Goal: Find specific page/section: Find specific page/section

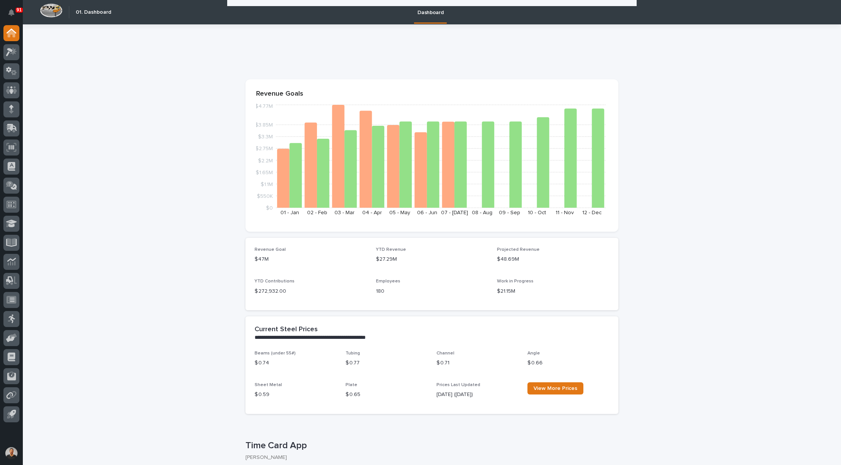
scroll to position [228, 0]
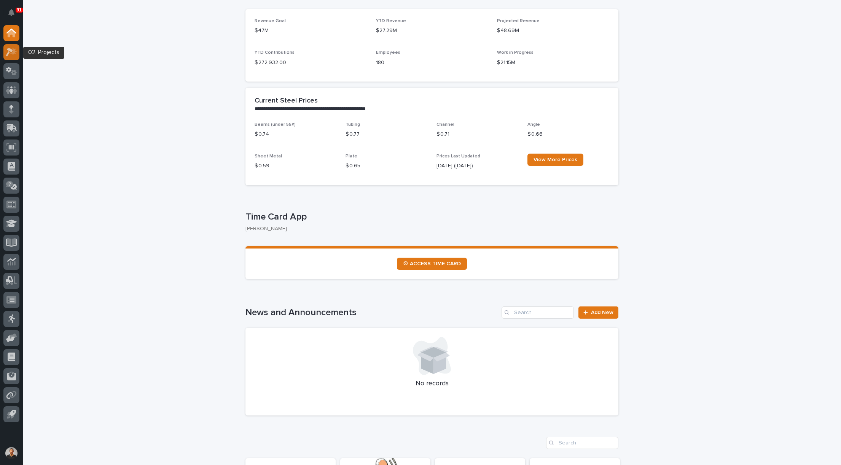
click at [13, 53] on icon at bounding box center [13, 51] width 6 height 8
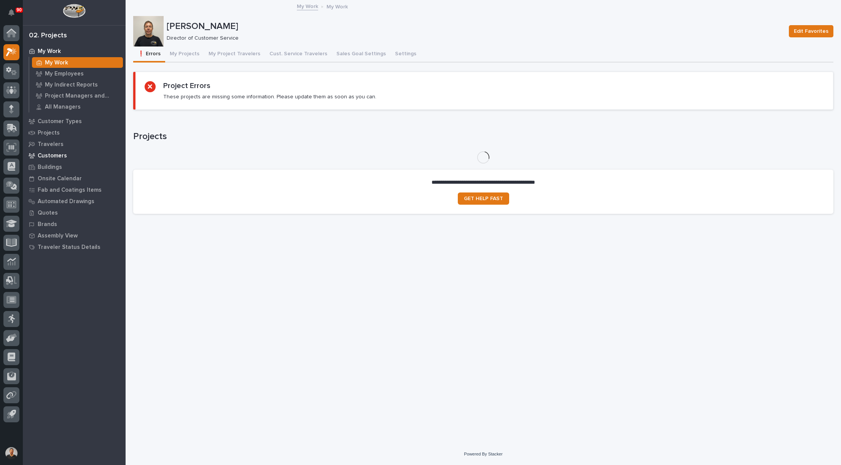
click at [54, 156] on p "Customers" at bounding box center [52, 155] width 29 height 7
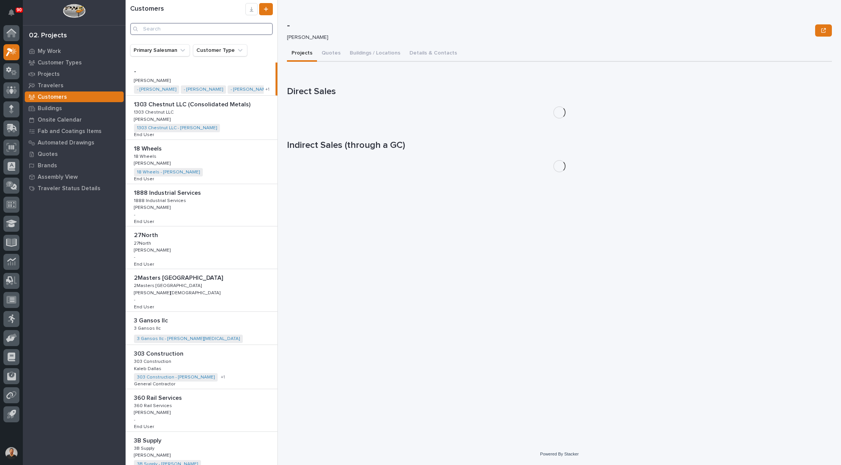
click at [196, 27] on input "Search" at bounding box center [201, 29] width 143 height 12
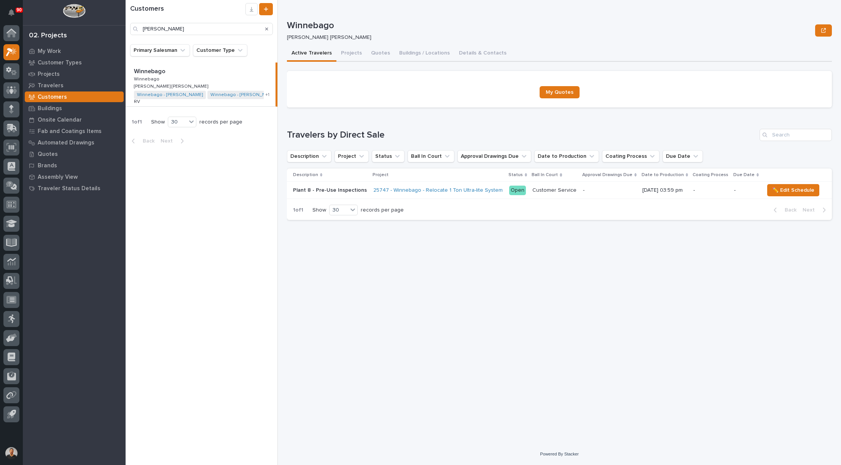
click at [152, 75] on p "Winnebago" at bounding box center [147, 78] width 27 height 7
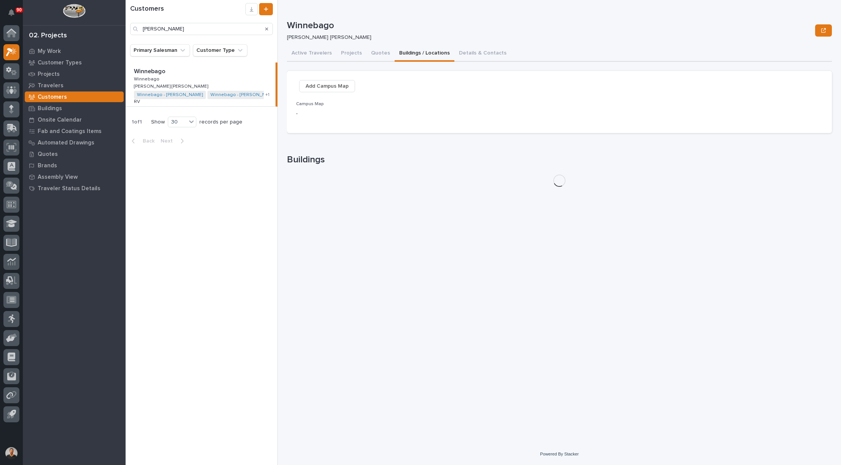
click at [414, 55] on button "Buildings / Locations" at bounding box center [425, 54] width 60 height 16
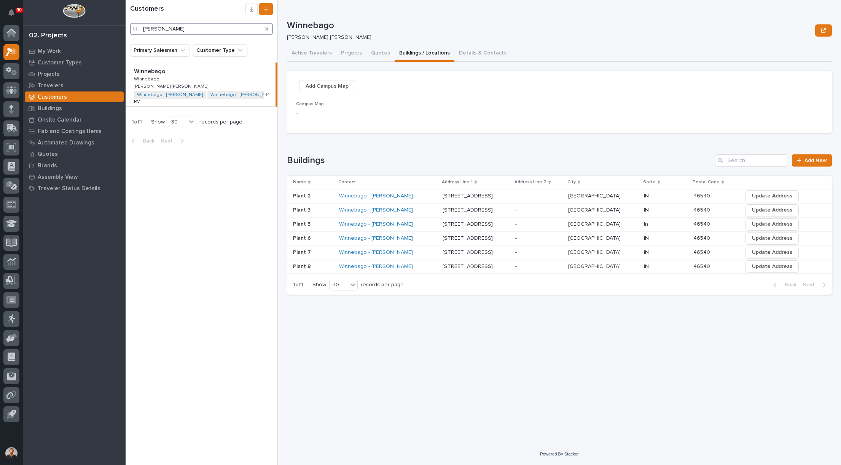
click at [174, 28] on input "Winne" at bounding box center [201, 29] width 143 height 12
type input "W"
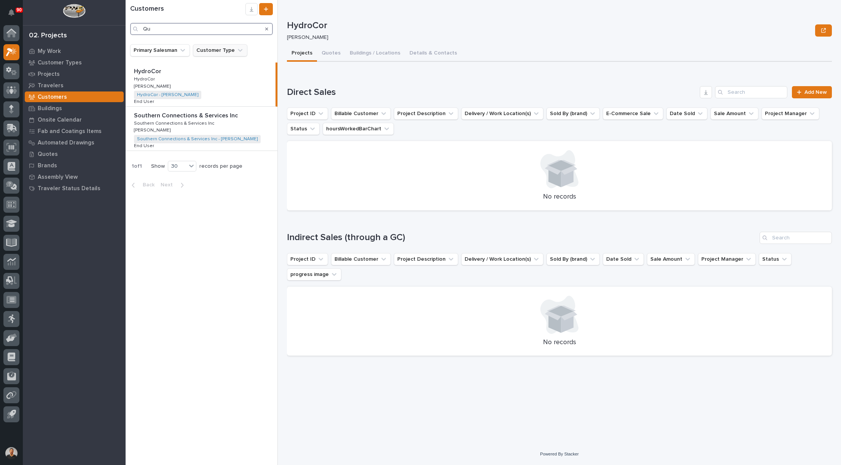
type input "Q"
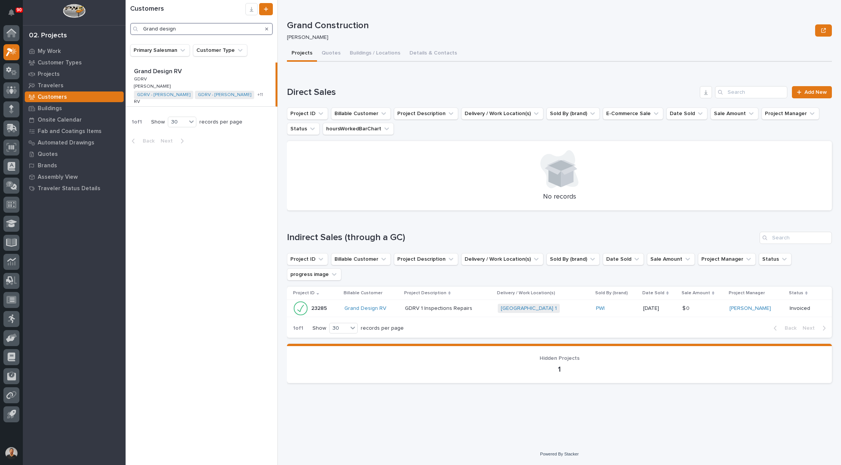
type input "Grand design"
click at [153, 71] on p "Grand Design RV" at bounding box center [158, 70] width 49 height 9
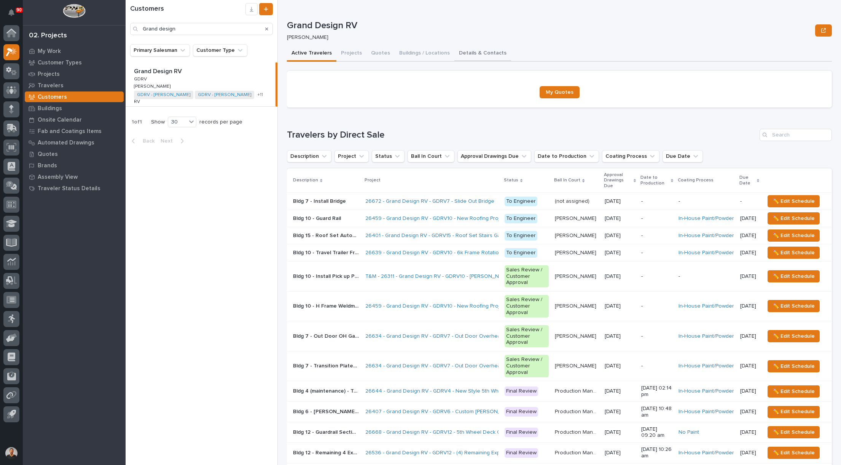
click at [476, 52] on button "Details & Contacts" at bounding box center [483, 54] width 57 height 16
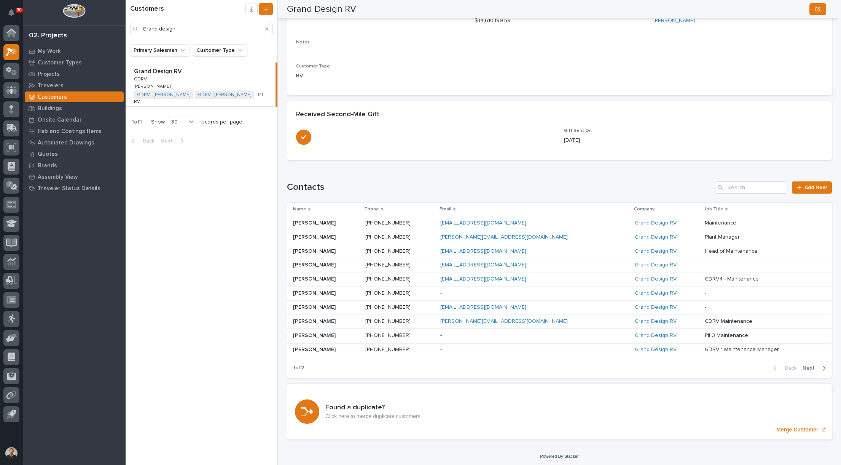
scroll to position [127, 0]
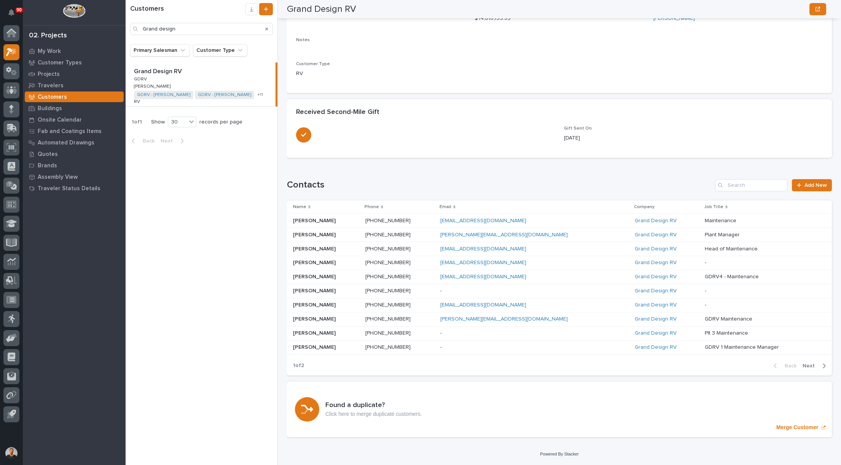
click at [804, 365] on span "Next" at bounding box center [811, 365] width 17 height 7
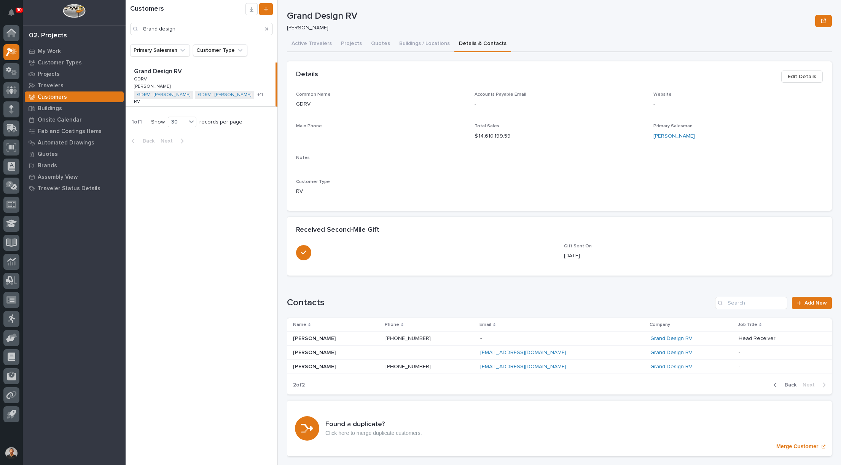
scroll to position [0, 0]
